Goal: Check status: Check status

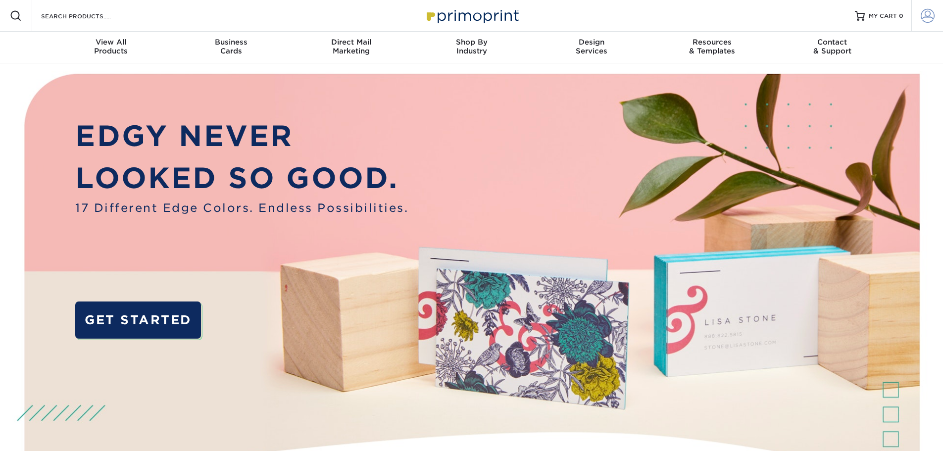
type input "DECALUNIVERSEINC@YAHOO.COM"
click at [921, 12] on span at bounding box center [928, 16] width 14 height 14
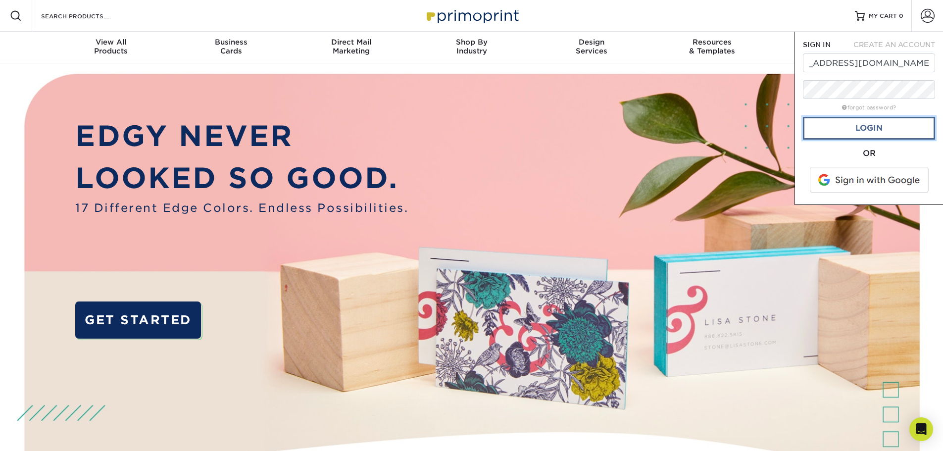
click at [866, 131] on link "Login" at bounding box center [869, 128] width 132 height 23
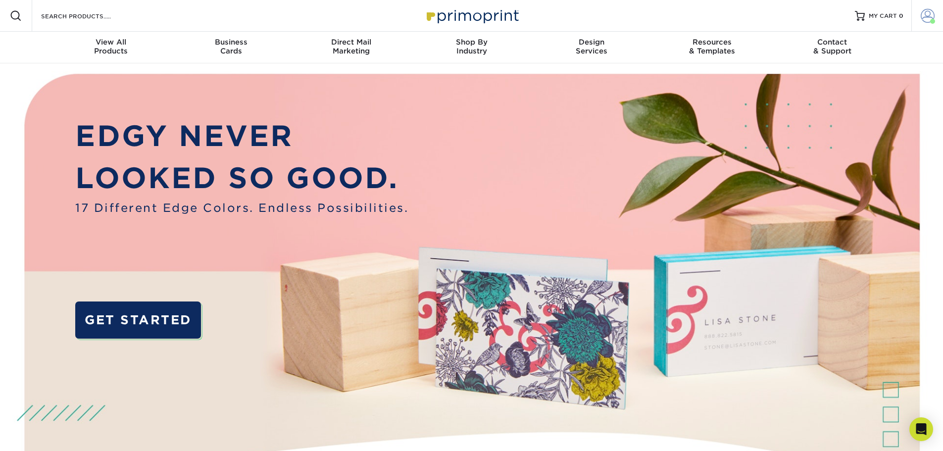
click at [922, 17] on span at bounding box center [928, 16] width 14 height 14
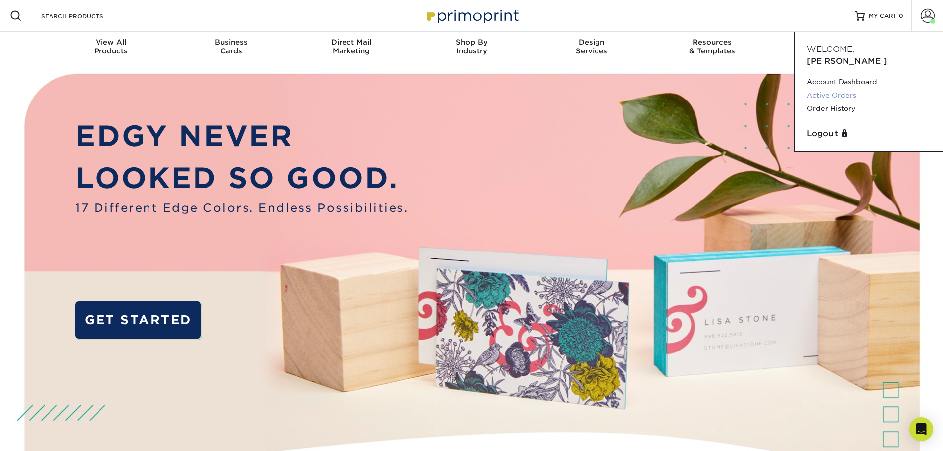
click at [833, 89] on link "Active Orders" at bounding box center [869, 95] width 124 height 13
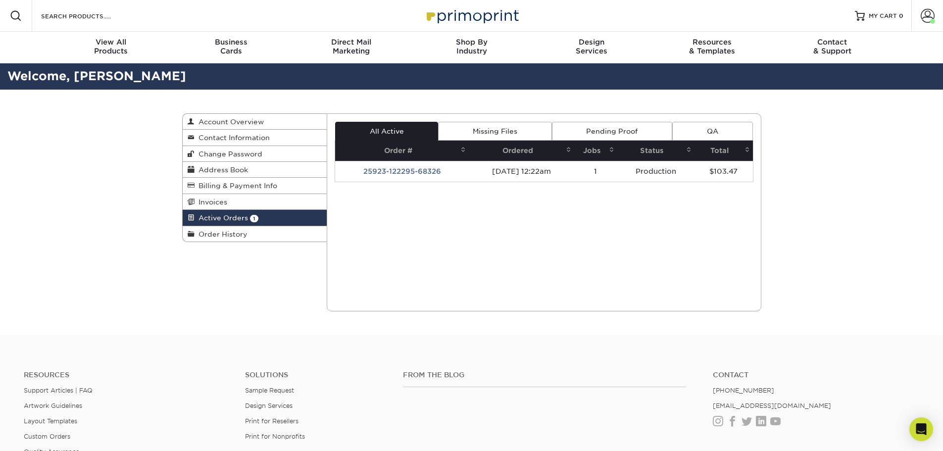
click at [158, 332] on div "Active Orders Account Overview Contact Information Change Password Address Book…" at bounding box center [471, 212] width 943 height 245
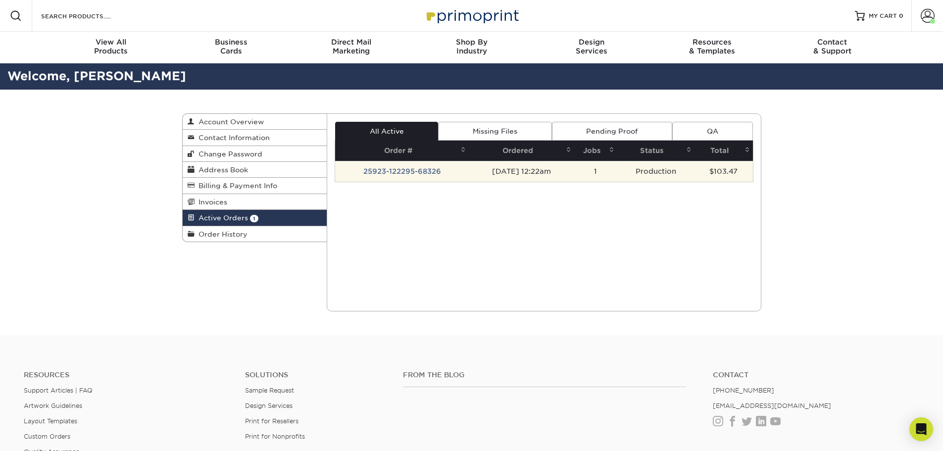
click at [386, 173] on td "25923-122295-68326" at bounding box center [402, 171] width 134 height 21
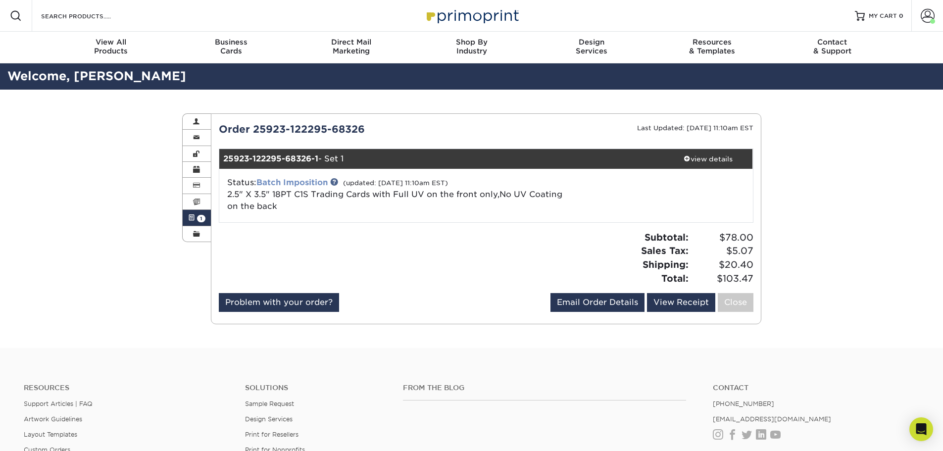
click at [275, 180] on link "Batch Imposition" at bounding box center [291, 182] width 71 height 9
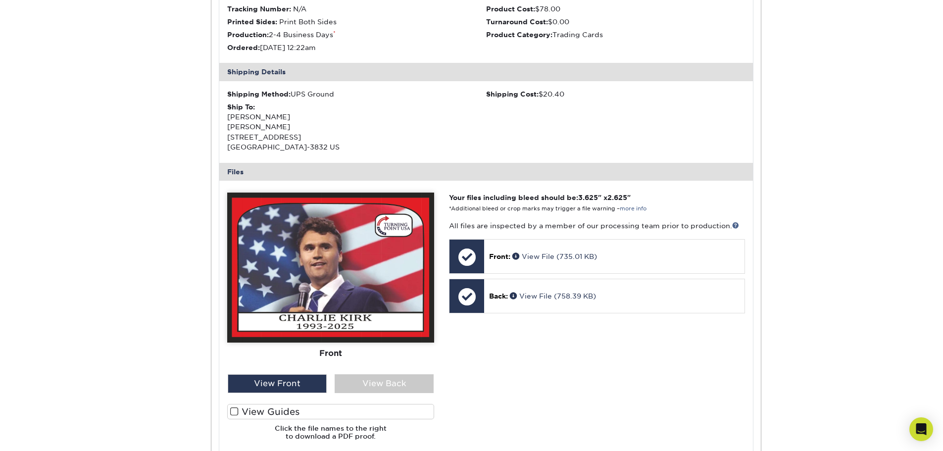
scroll to position [346, 0]
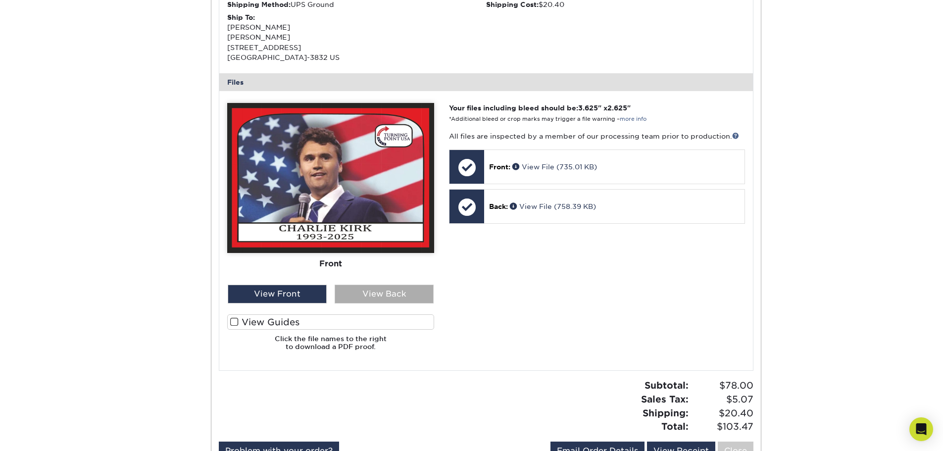
click at [390, 294] on div "View Back" at bounding box center [384, 294] width 99 height 19
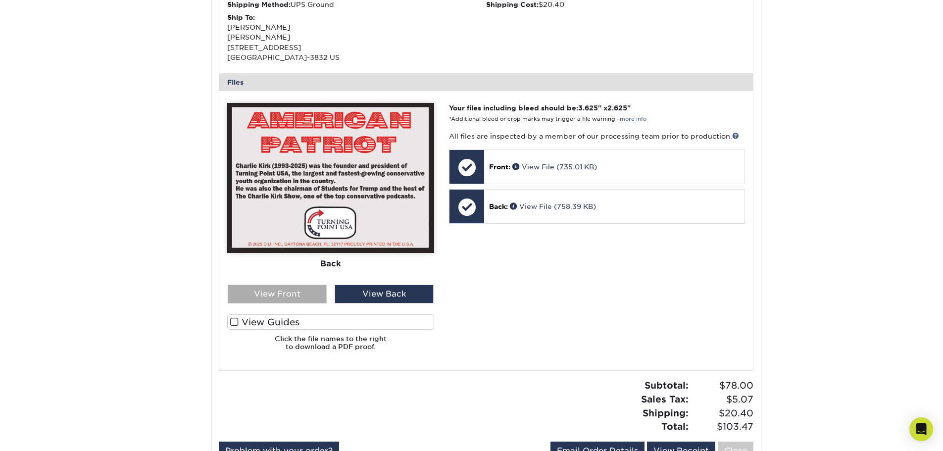
click at [309, 293] on div "View Front" at bounding box center [277, 294] width 99 height 19
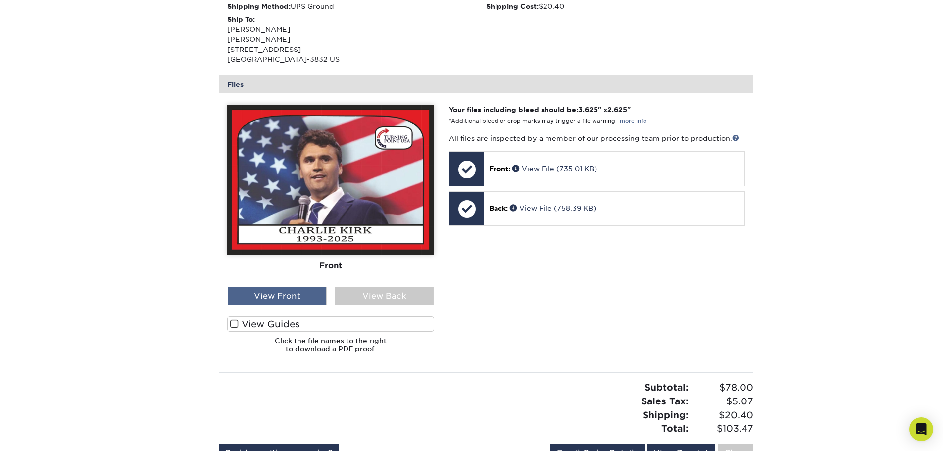
scroll to position [345, 0]
